Goal: Information Seeking & Learning: Learn about a topic

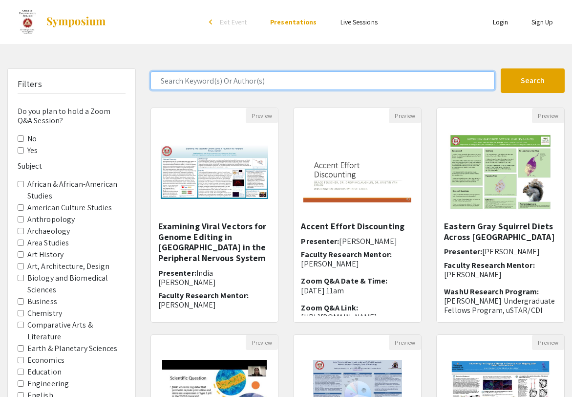
click at [251, 76] on input "Search Keyword(s) Or Author(s)" at bounding box center [323, 80] width 345 height 19
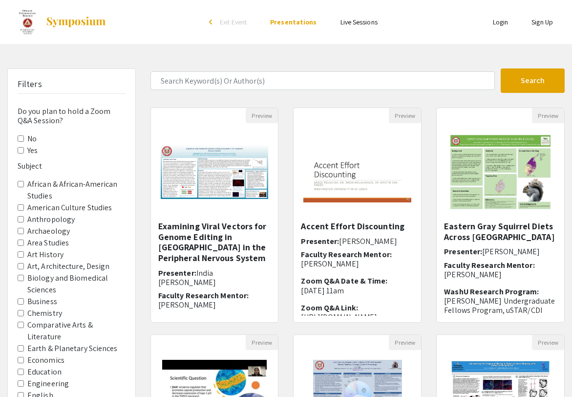
click at [148, 104] on div "Search 163 Results found Preview Examining Viral Vectors for Genome Editing in …" at bounding box center [357, 326] width 429 height 516
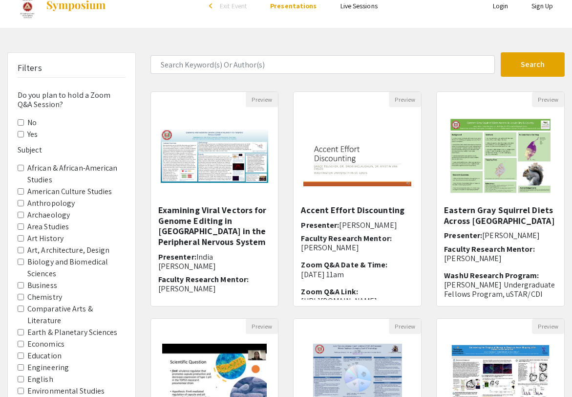
scroll to position [20, 0]
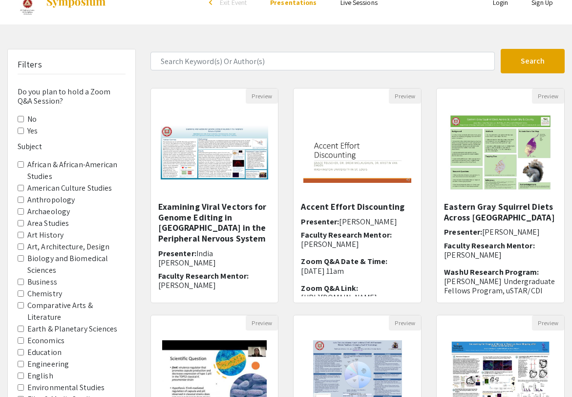
click at [20, 292] on input "Chemistry" at bounding box center [21, 293] width 6 height 6
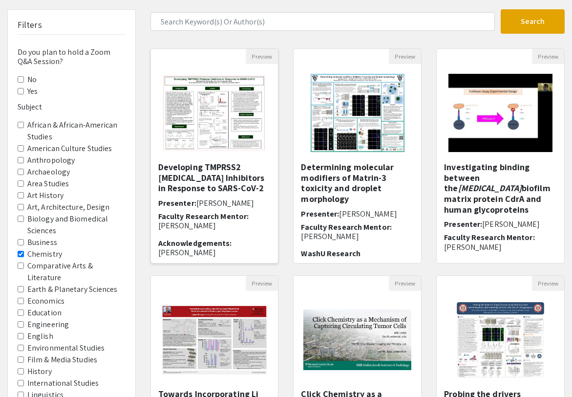
scroll to position [171, 0]
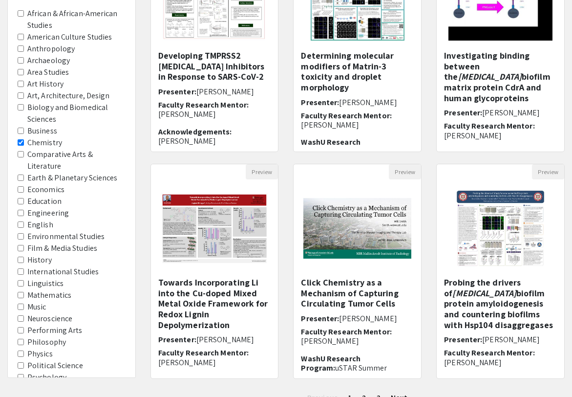
click at [142, 266] on div "Filters Do you plan to hold a Zoom Q&A Session? No Yes Subject African & Africa…" at bounding box center [71, 156] width 143 height 516
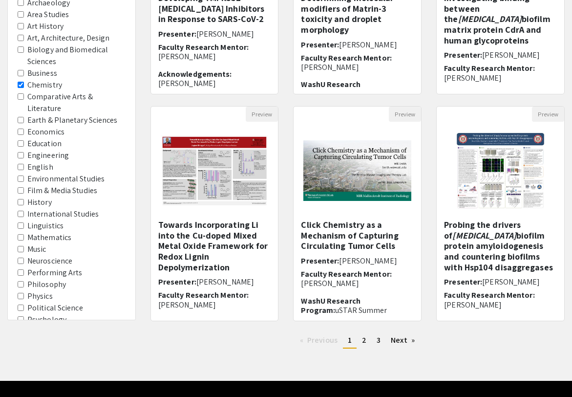
scroll to position [251, 0]
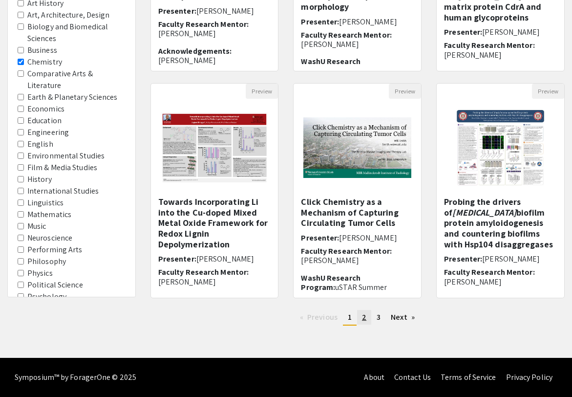
click at [367, 318] on link "page 2" at bounding box center [364, 317] width 14 height 15
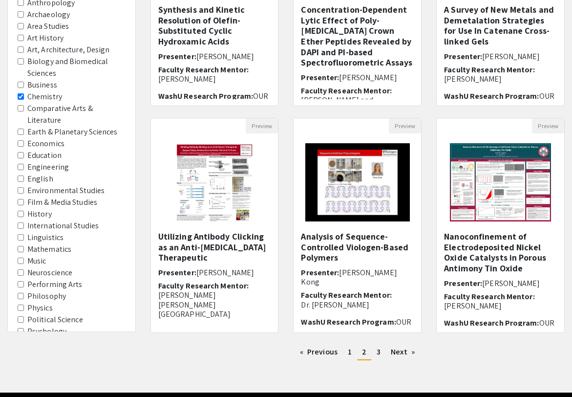
scroll to position [229, 0]
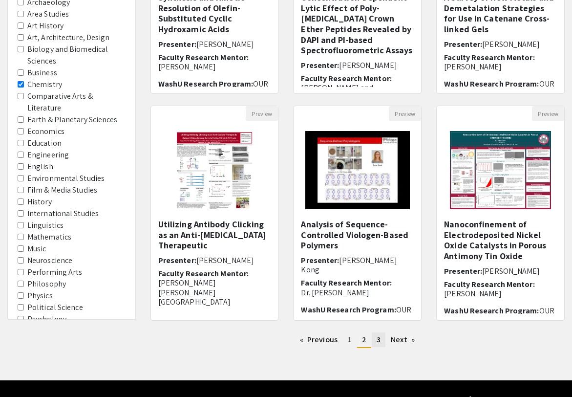
click at [375, 341] on link "page 3" at bounding box center [379, 339] width 14 height 15
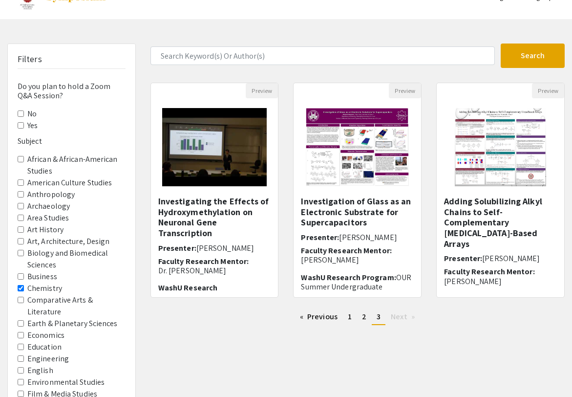
scroll to position [26, 0]
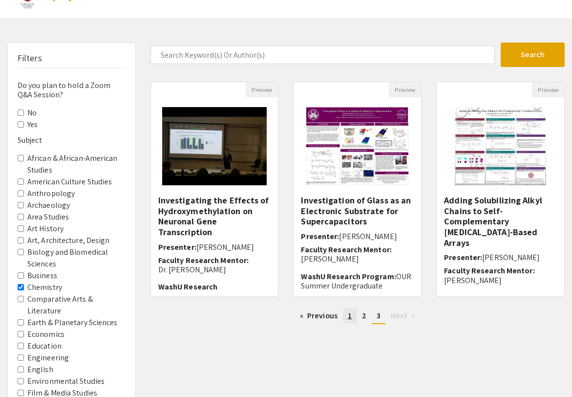
click at [348, 316] on span "1" at bounding box center [350, 315] width 4 height 10
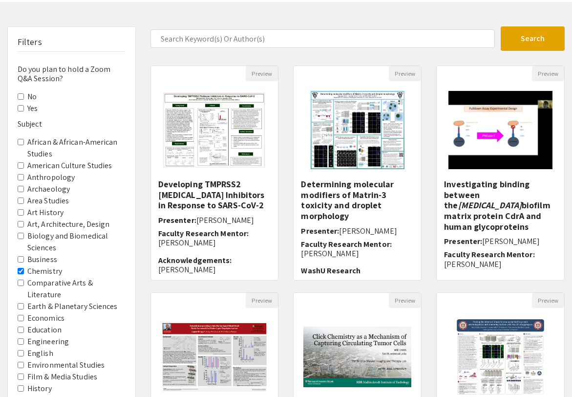
scroll to position [251, 0]
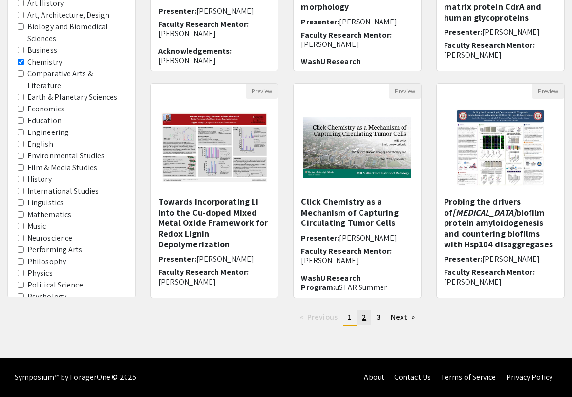
click at [366, 314] on span "2" at bounding box center [364, 317] width 4 height 10
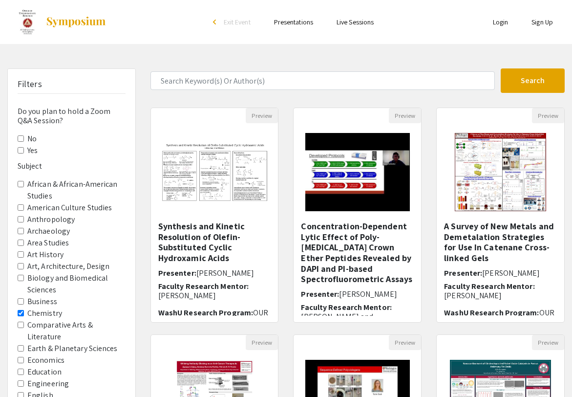
click at [86, 111] on h6 "Do you plan to hold a Zoom Q&A Session?" at bounding box center [72, 116] width 108 height 19
click at [287, 25] on link "Presentations" at bounding box center [293, 22] width 39 height 9
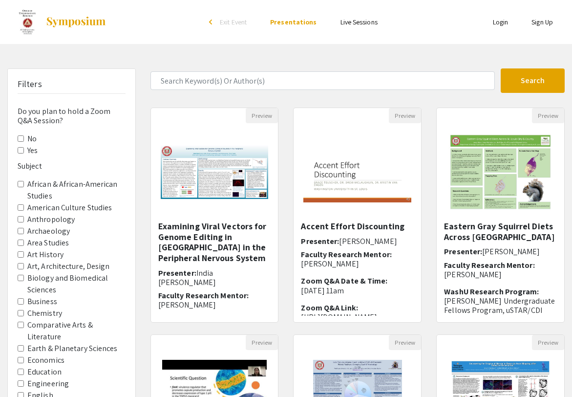
click at [74, 18] on img at bounding box center [75, 22] width 61 height 12
click at [74, 19] on img at bounding box center [75, 22] width 61 height 12
click at [37, 16] on link at bounding box center [56, 22] width 99 height 24
click at [31, 16] on img at bounding box center [27, 22] width 17 height 24
click at [234, 23] on span "Exit Event" at bounding box center [233, 22] width 27 height 9
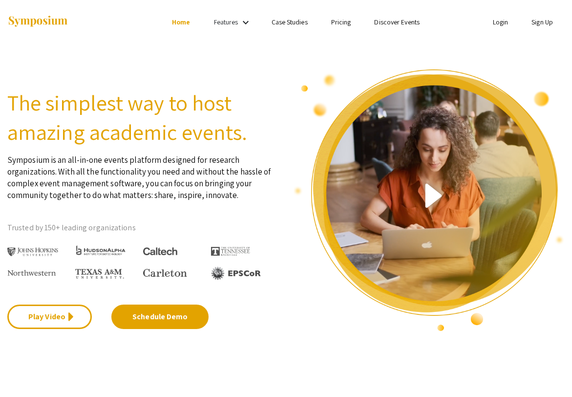
click at [245, 23] on mat-icon "keyboard_arrow_down" at bounding box center [246, 23] width 12 height 12
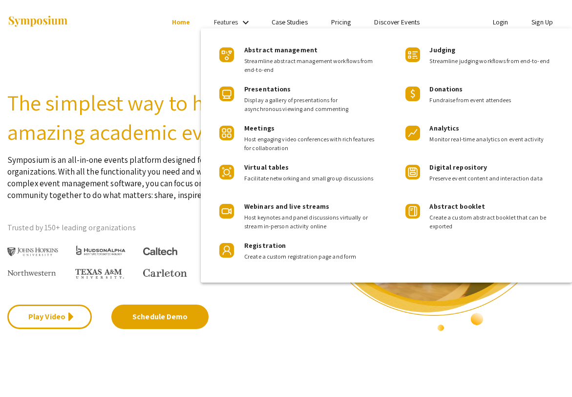
click at [245, 23] on div at bounding box center [286, 198] width 572 height 397
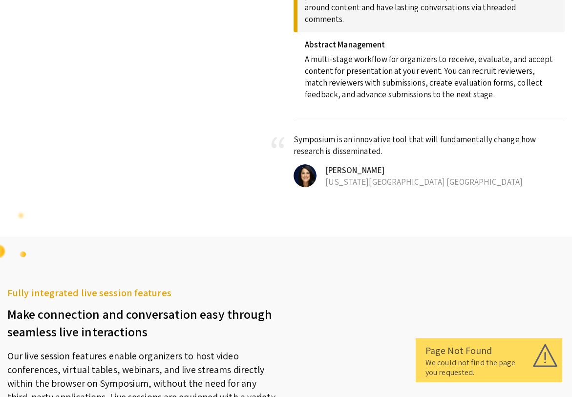
scroll to position [784, 0]
